Goal: Check status: Check status

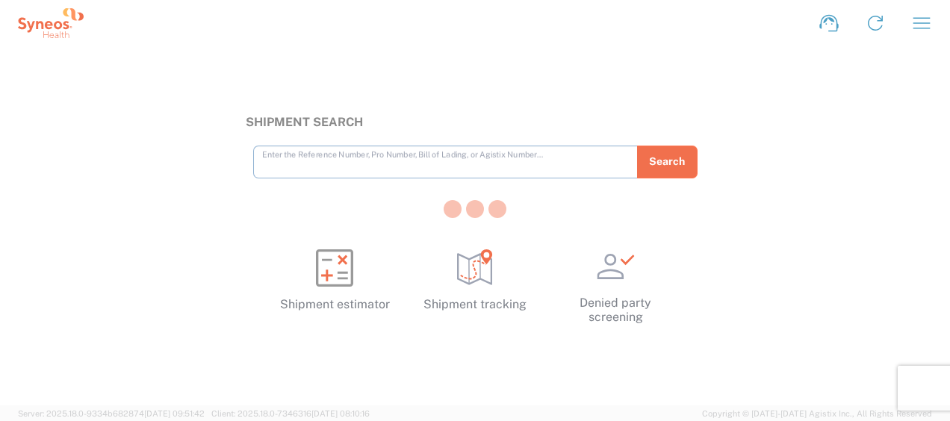
click at [913, 25] on div at bounding box center [475, 210] width 950 height 421
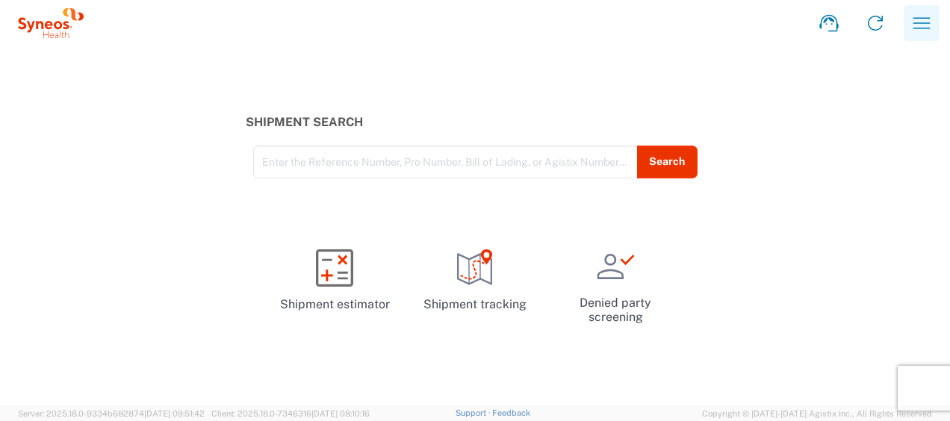
click at [917, 22] on icon "button" at bounding box center [921, 23] width 24 height 24
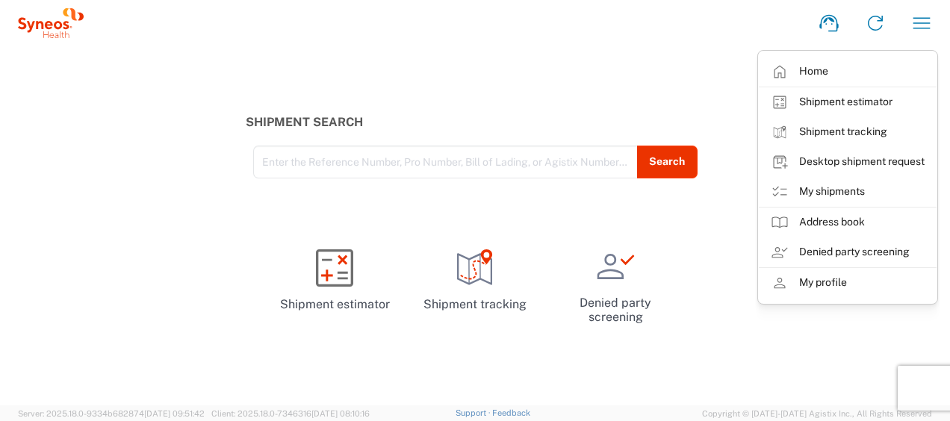
click at [834, 183] on link "My shipments" at bounding box center [847, 192] width 178 height 30
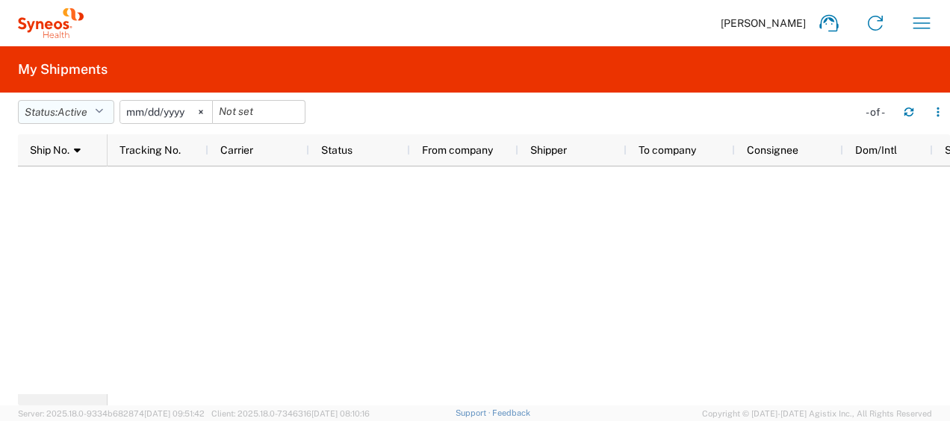
click at [87, 109] on span "Active" at bounding box center [72, 112] width 30 height 12
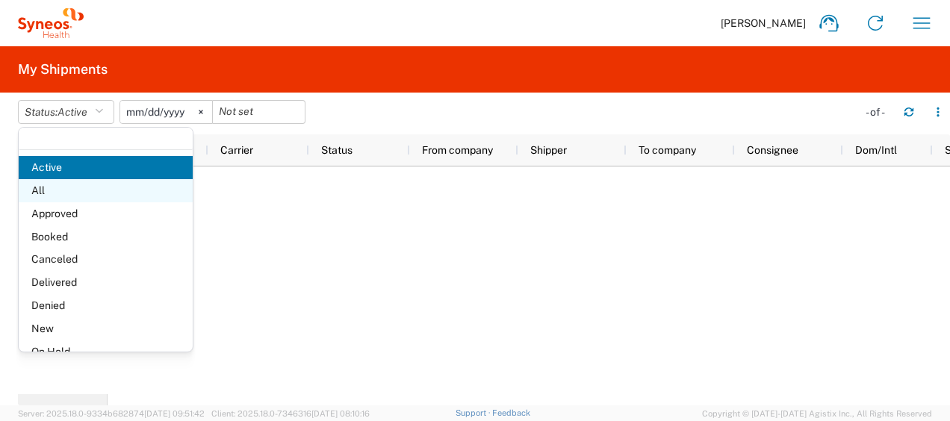
click at [75, 193] on span "All" at bounding box center [106, 190] width 174 height 23
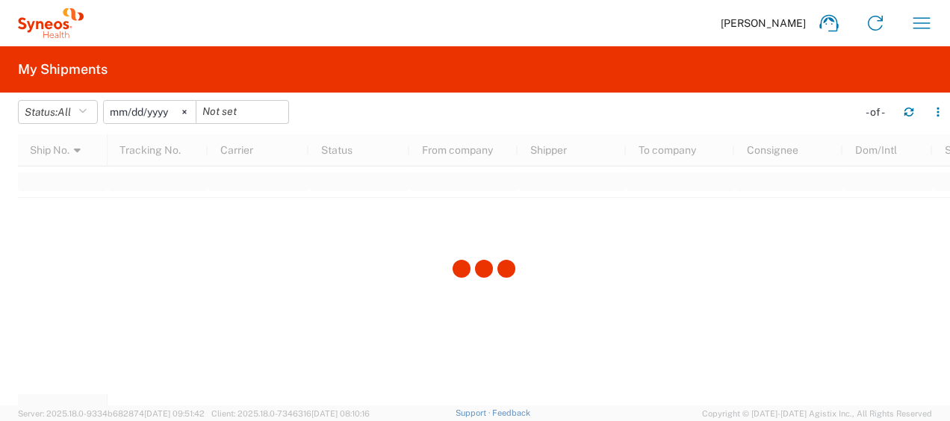
click at [44, 34] on icon at bounding box center [51, 23] width 66 height 30
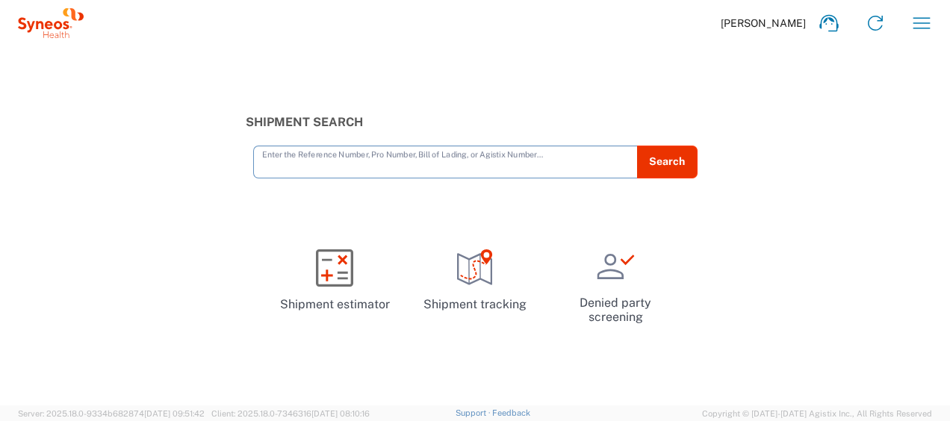
click at [372, 161] on input "text" at bounding box center [445, 161] width 367 height 26
type input "392708641760"
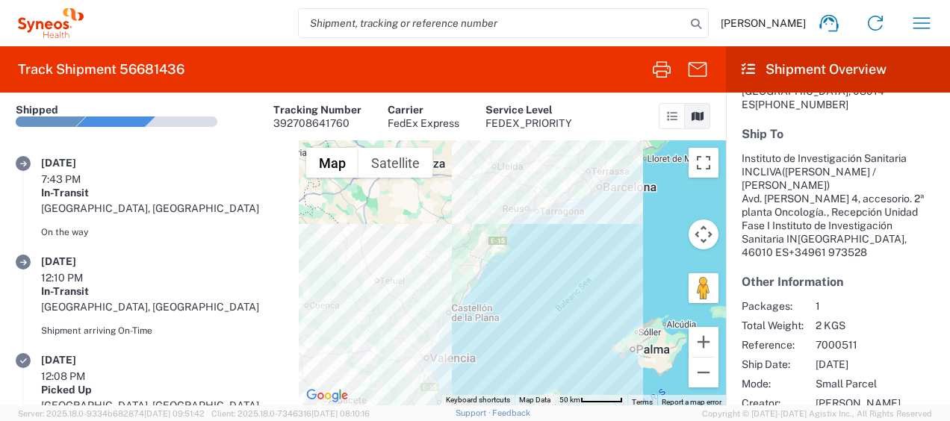
scroll to position [267, 0]
